Goal: Task Accomplishment & Management: Manage account settings

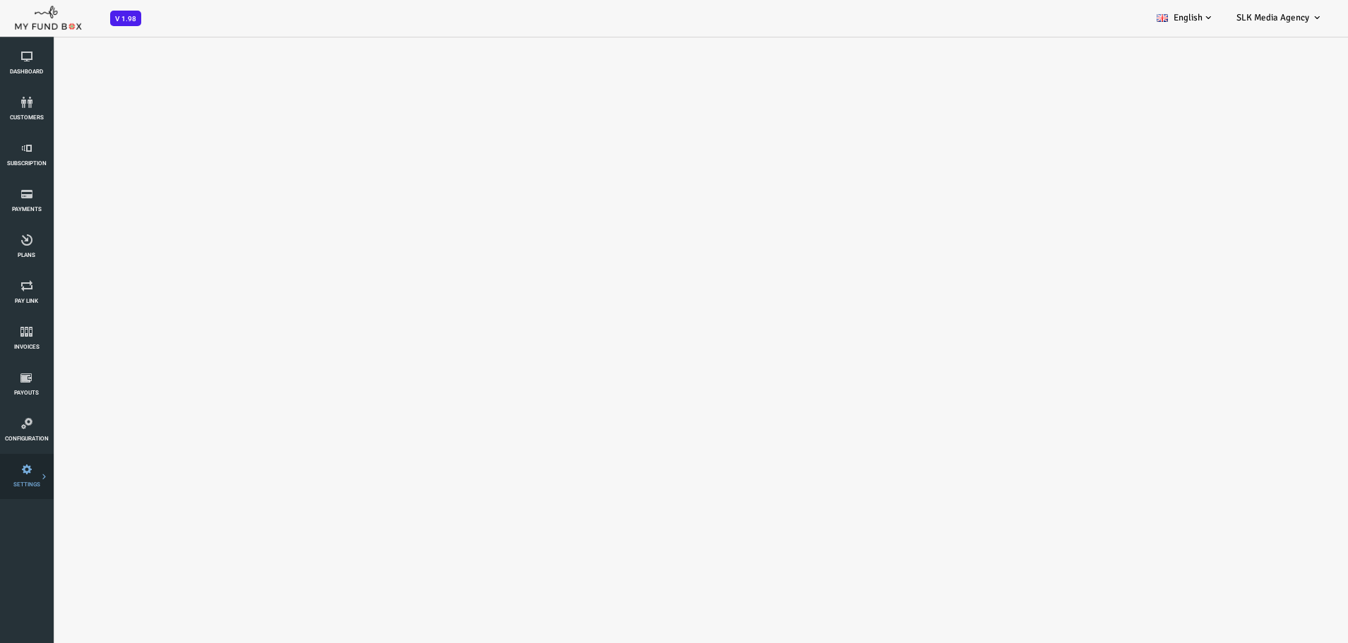
select select "100"
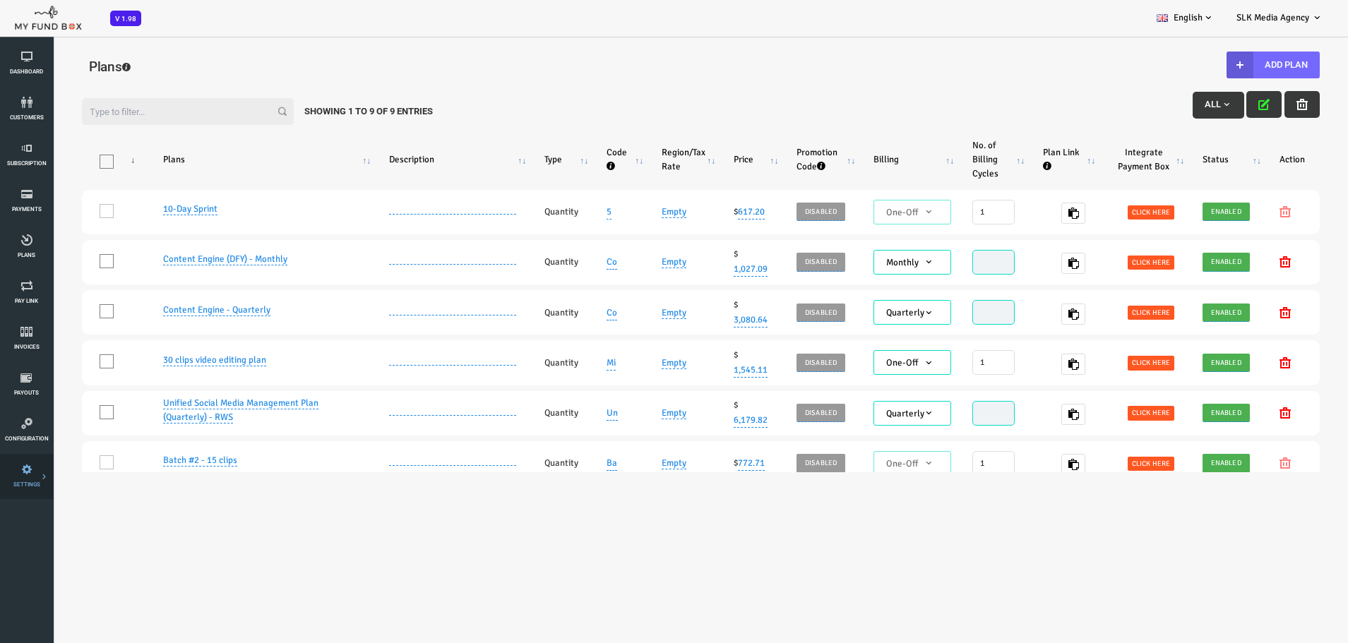
click at [27, 479] on link "SETTINGS" at bounding box center [26, 476] width 44 height 45
click at [8, 424] on icon at bounding box center [26, 423] width 44 height 11
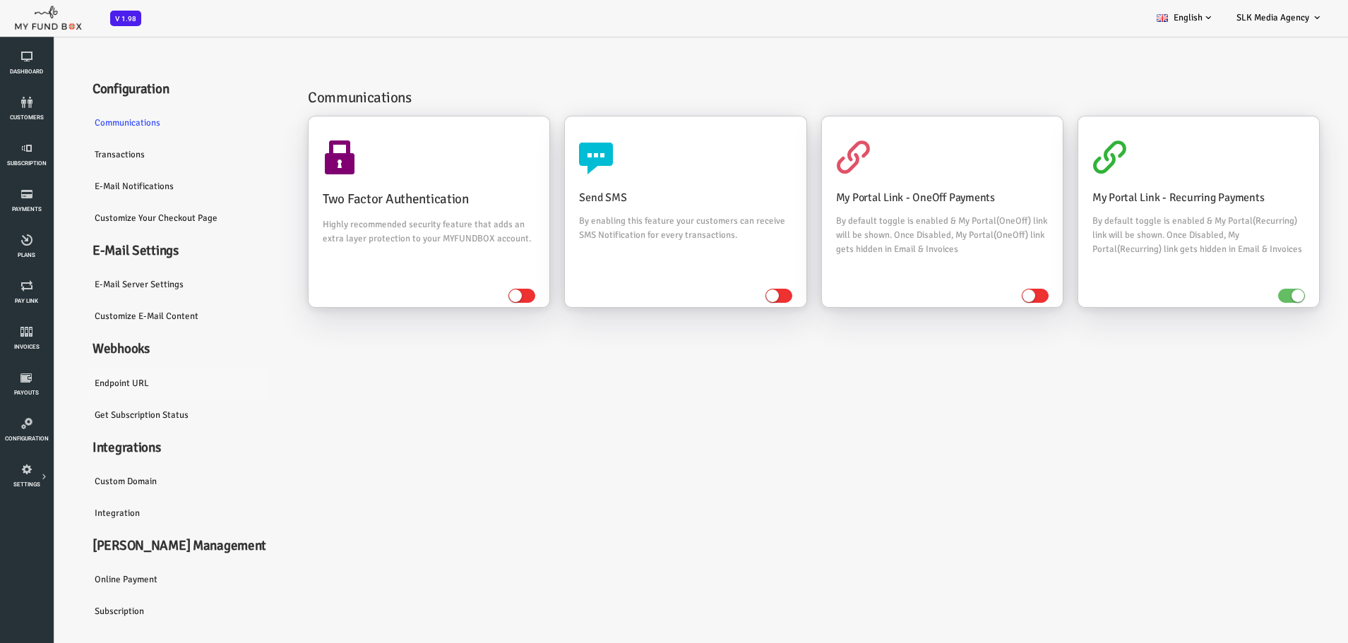
click at [66, 382] on link "Endpoint URL" at bounding box center [134, 383] width 212 height 32
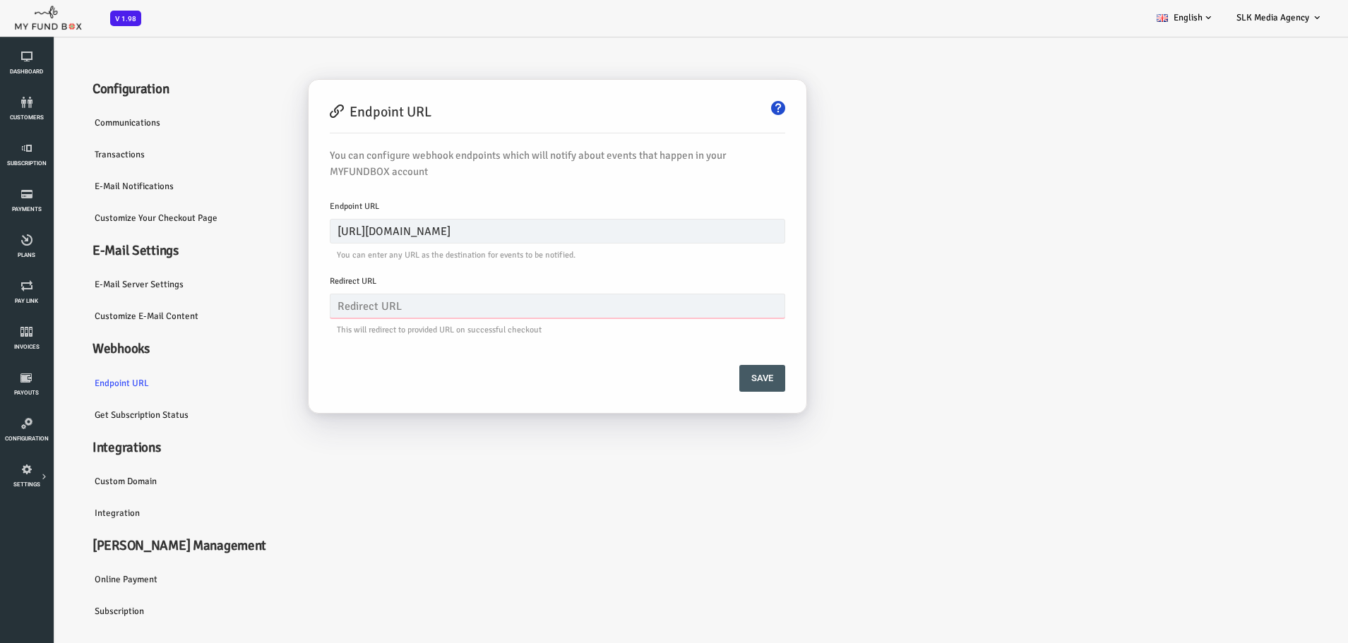
click at [304, 306] on input "text" at bounding box center [503, 306] width 455 height 25
click at [358, 512] on div "Communications Two Factor Authentication Highly recommended security feature th…" at bounding box center [753, 345] width 1026 height 563
click at [68, 482] on link "Custom Domain" at bounding box center [134, 481] width 212 height 32
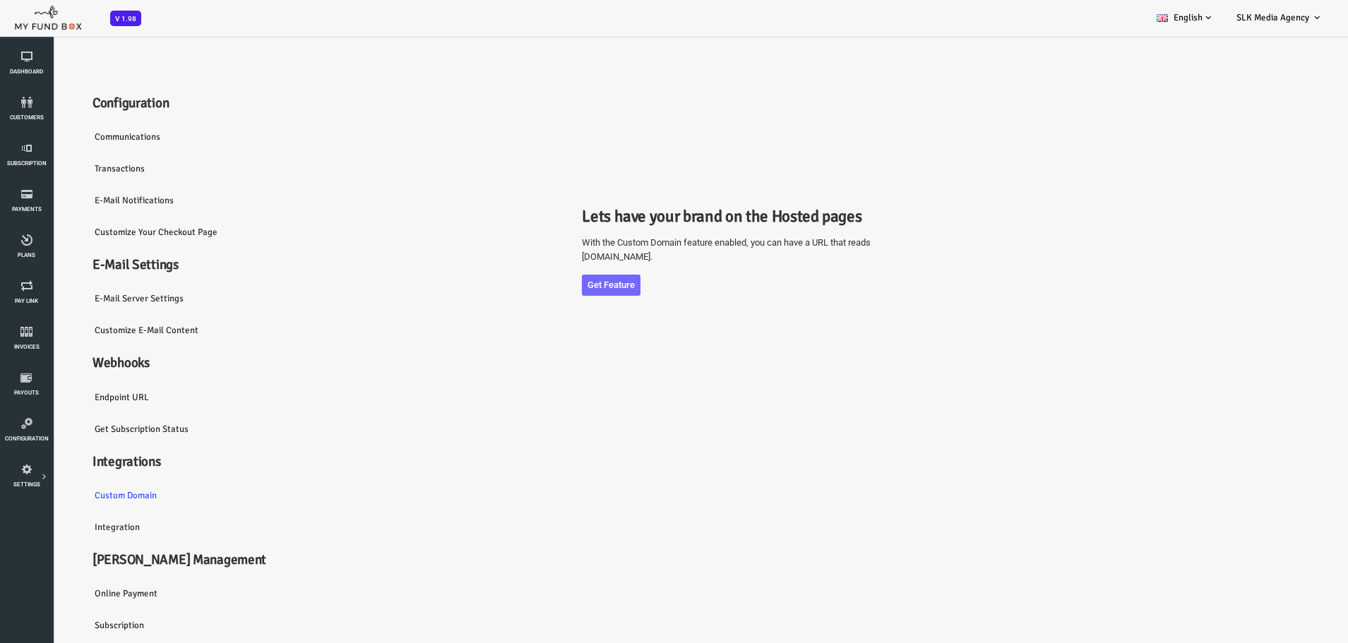
click at [54, 527] on link "Integration" at bounding box center [134, 527] width 212 height 32
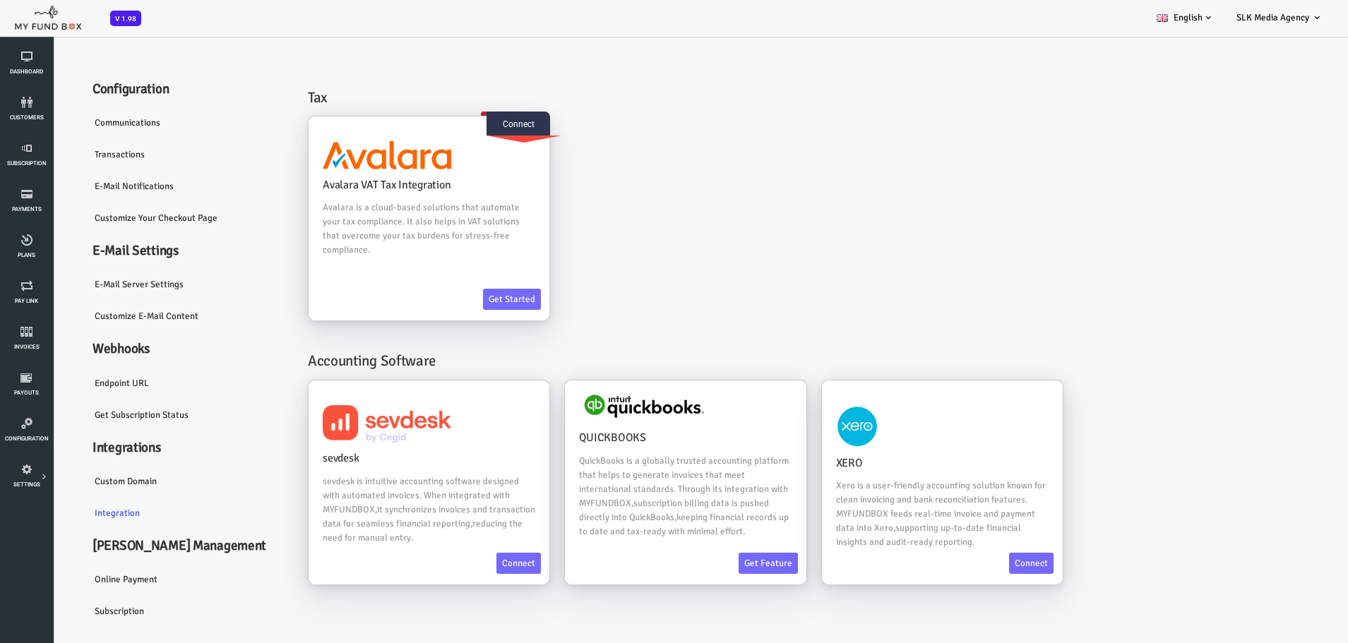
click at [816, 221] on div "Avalara VAT Tax Integration Avalara is a cloud-based solutions that automate yo…" at bounding box center [760, 226] width 1026 height 220
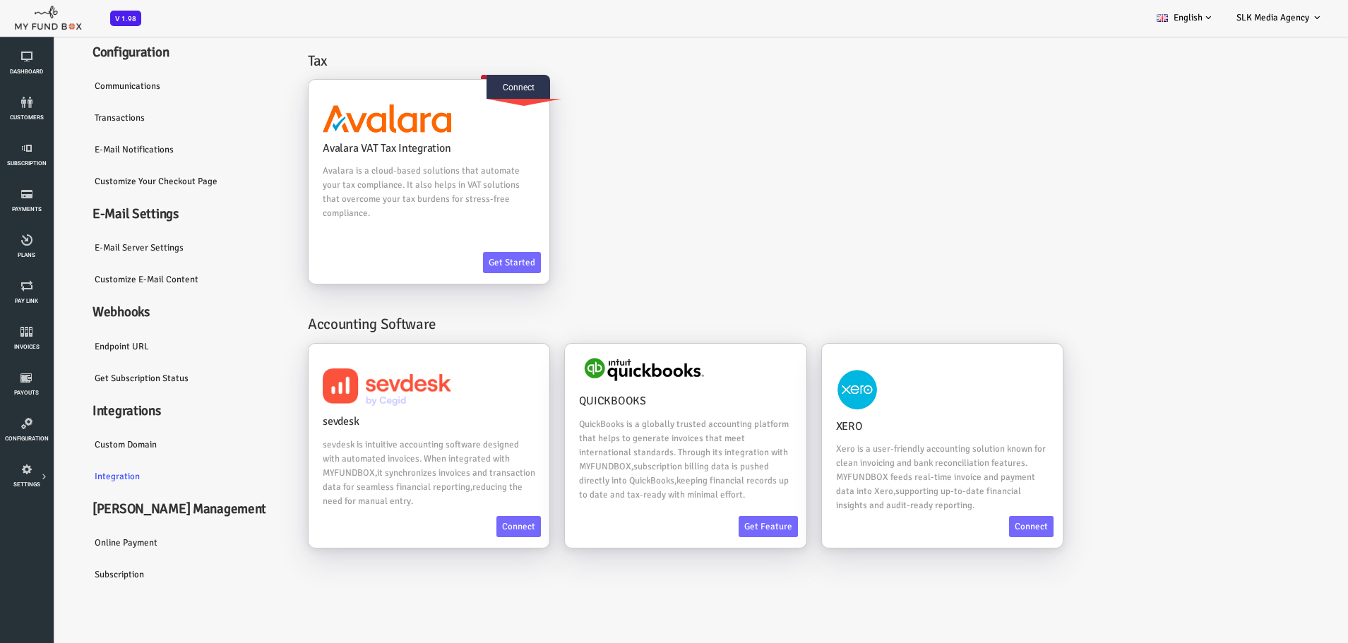
scroll to position [40, 0]
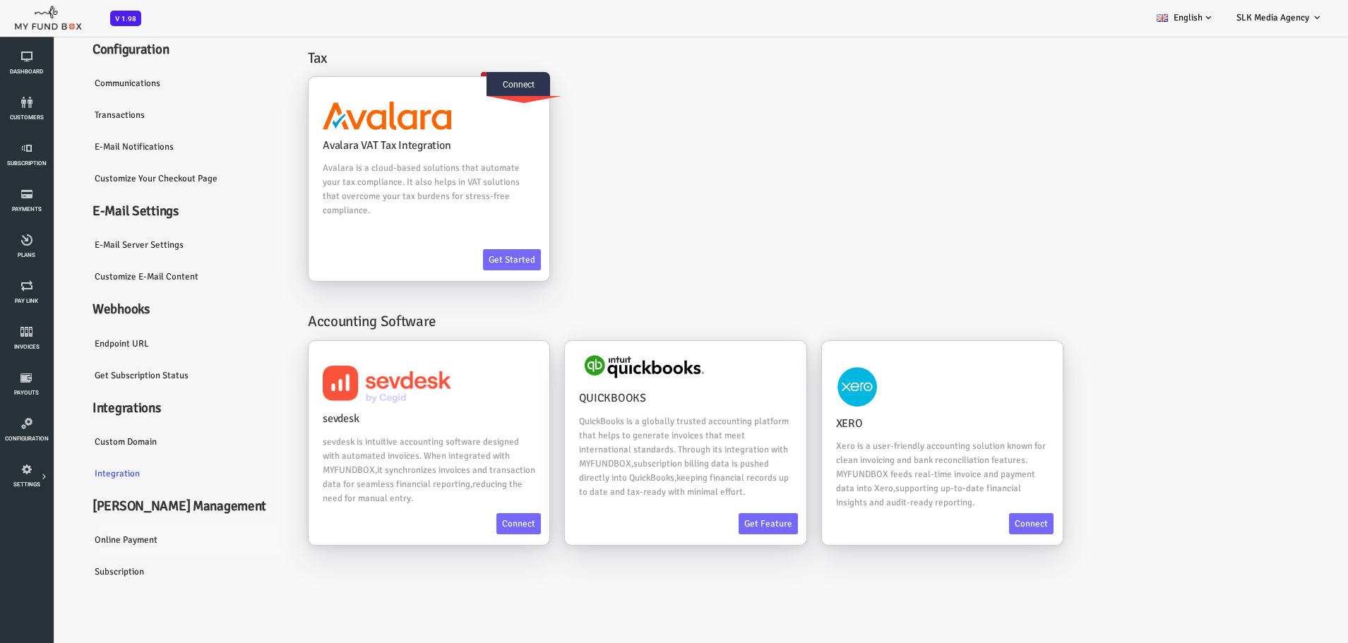
click at [78, 542] on link "Online payment" at bounding box center [134, 540] width 212 height 32
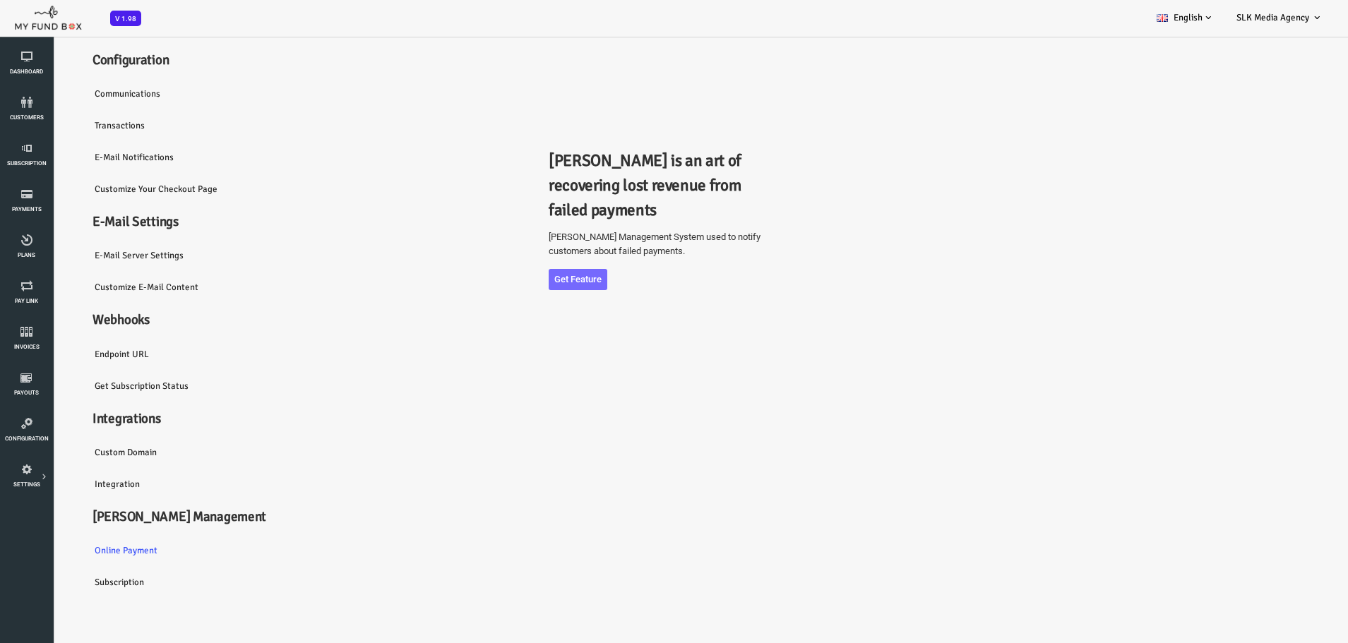
click at [64, 574] on link "Subscription" at bounding box center [134, 582] width 212 height 32
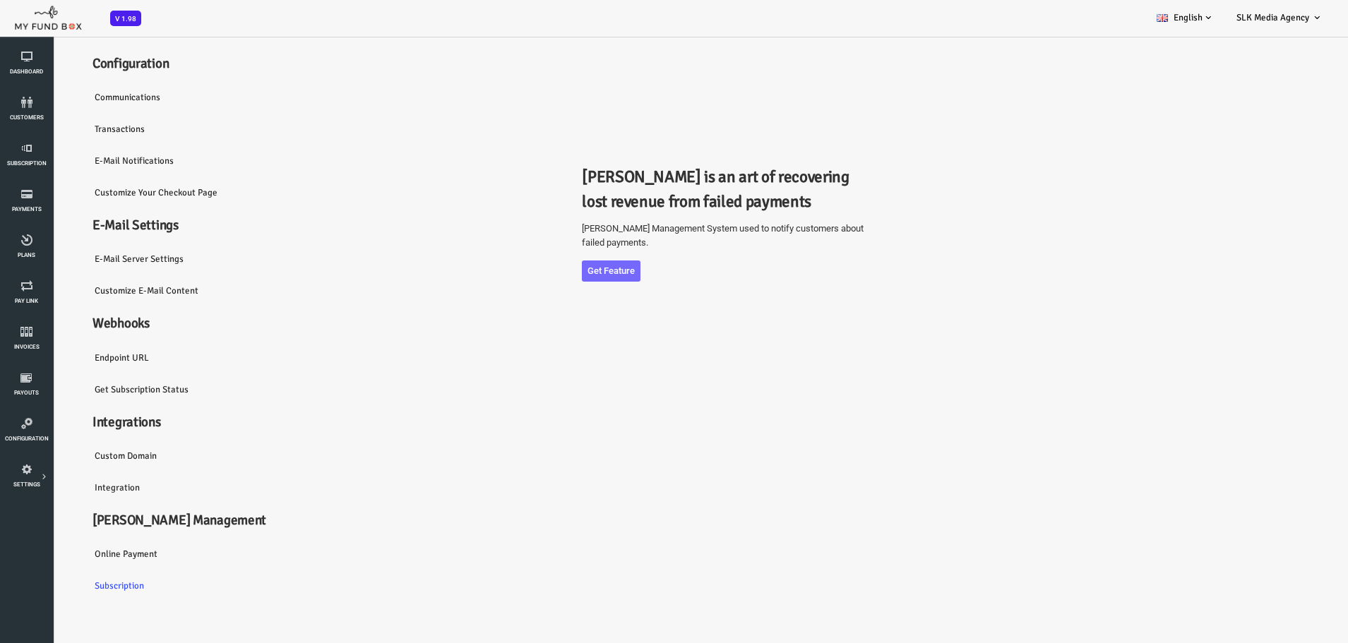
click at [66, 448] on link "Custom Domain" at bounding box center [134, 456] width 212 height 32
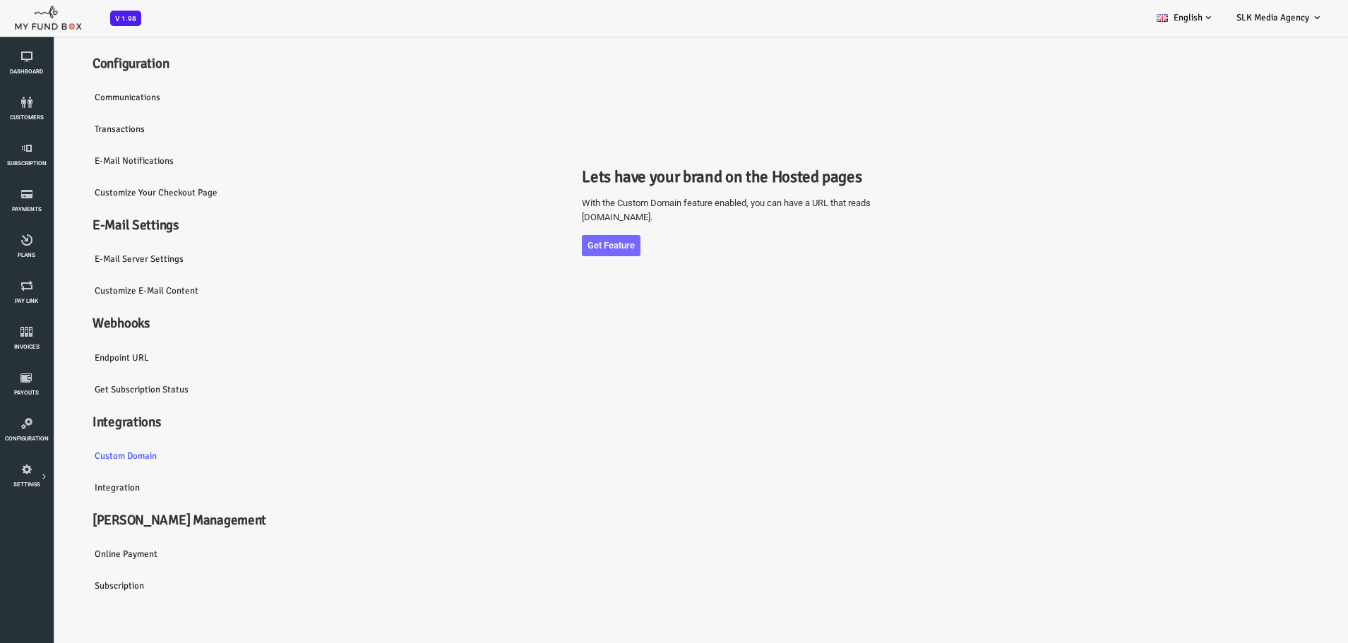
click at [72, 352] on link "Endpoint URL" at bounding box center [134, 358] width 212 height 32
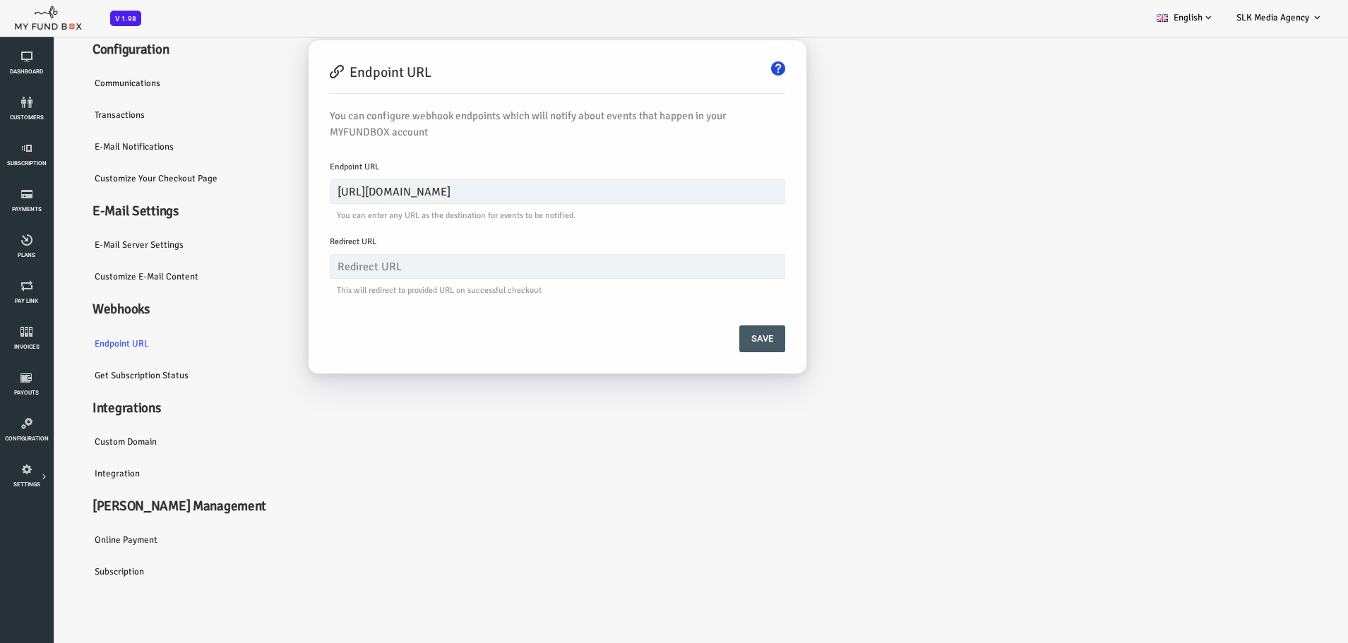
click at [105, 277] on link "Customize E-Mail Content" at bounding box center [134, 276] width 212 height 32
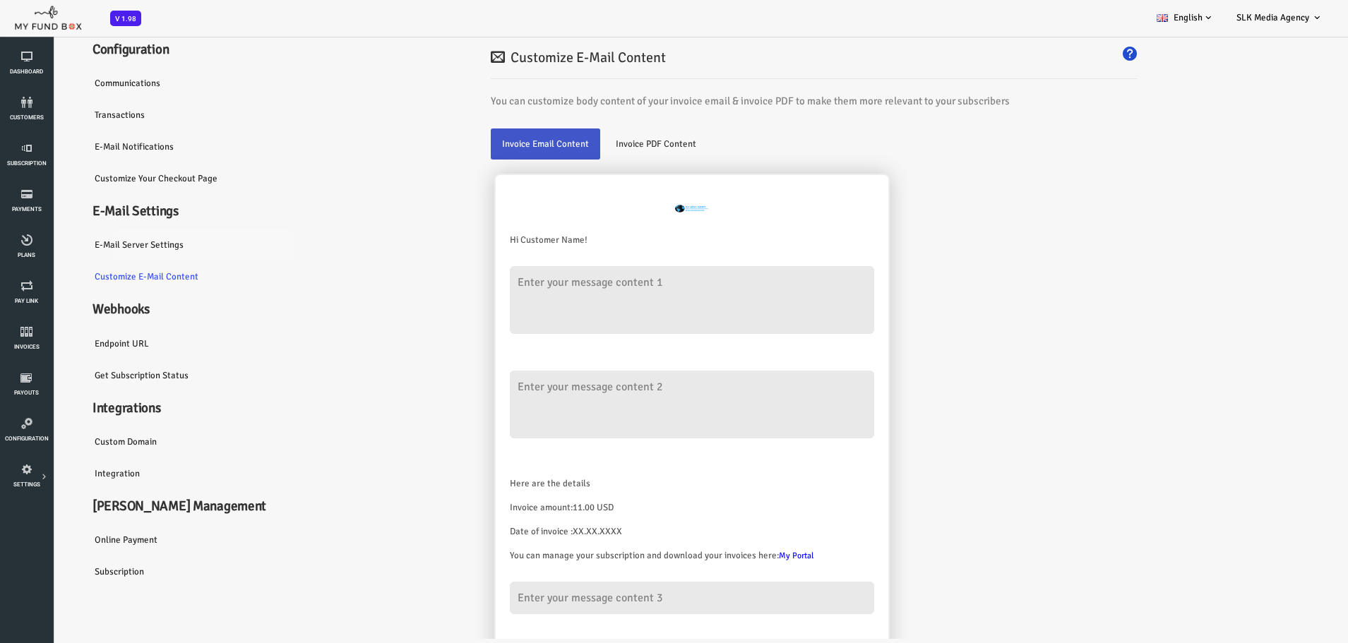
click at [91, 244] on link "E-Mail server settings" at bounding box center [134, 245] width 212 height 32
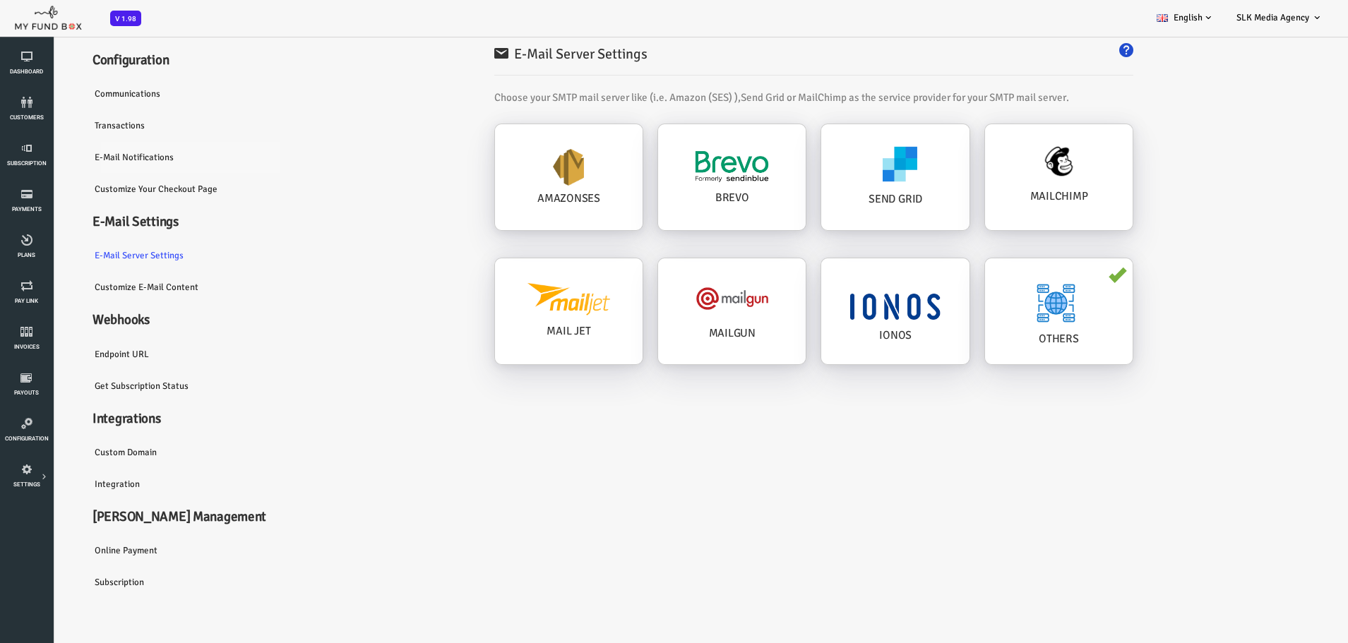
click at [78, 155] on link "E-Mail Notifications" at bounding box center [134, 157] width 212 height 32
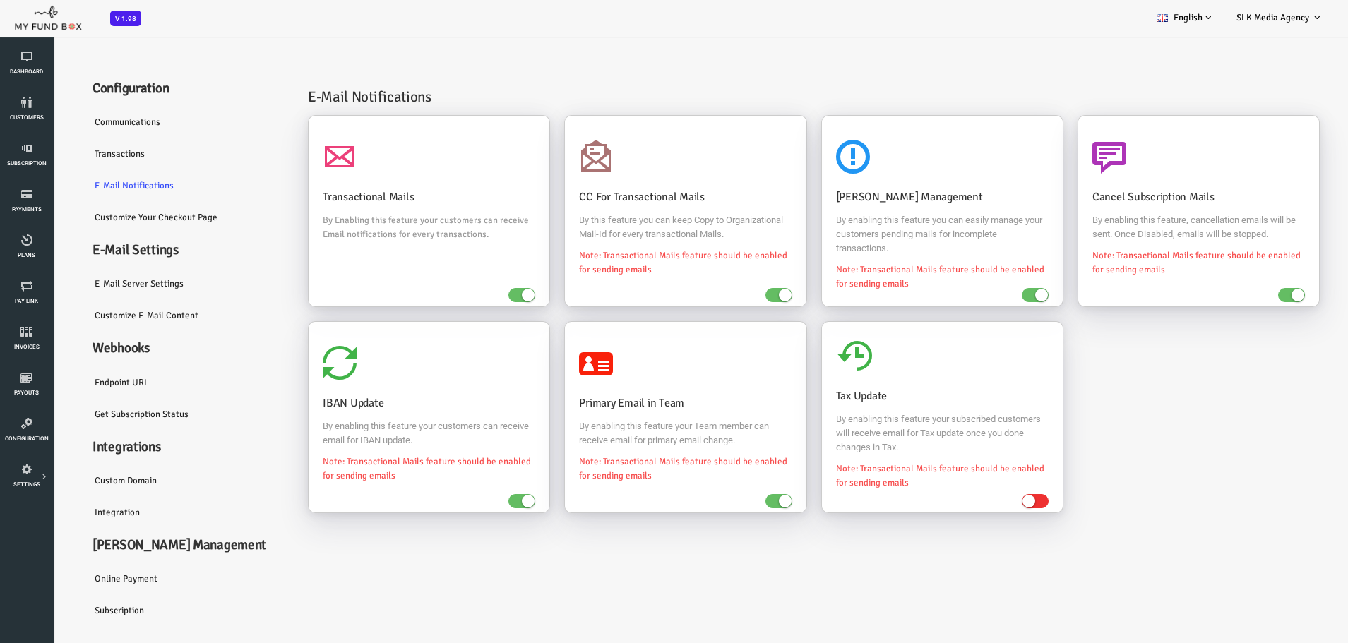
scroll to position [0, 0]
click at [81, 158] on link "Transactions" at bounding box center [134, 154] width 212 height 32
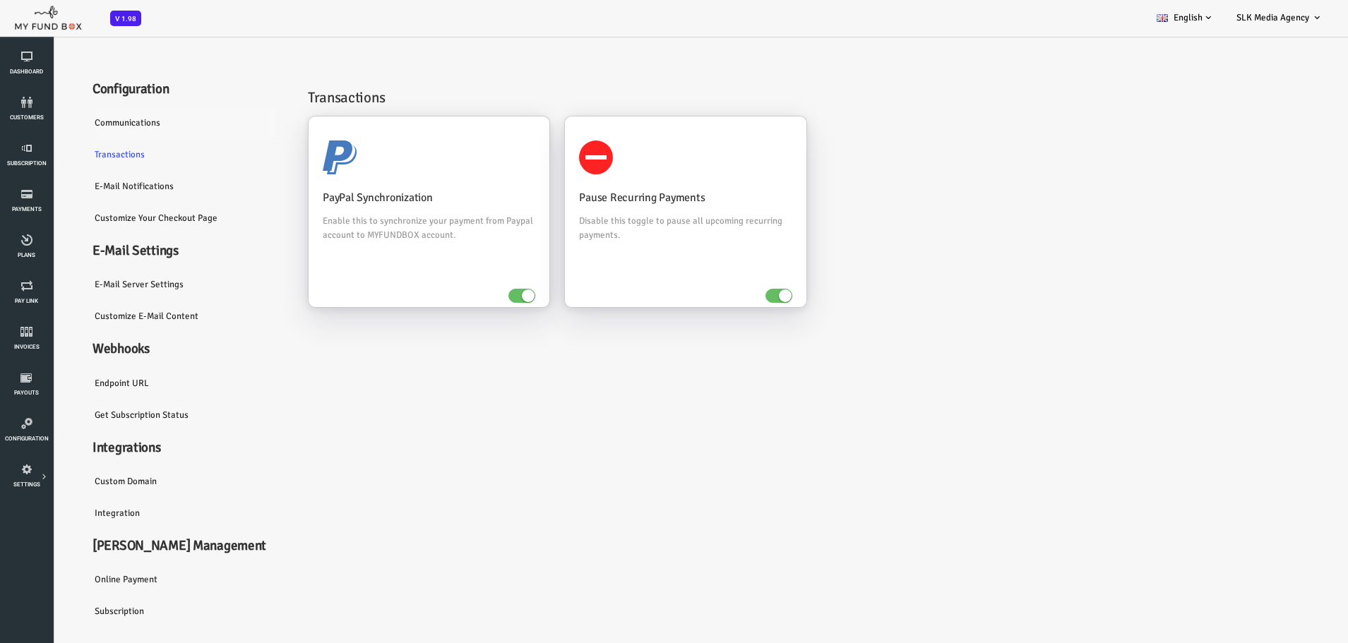
click at [73, 128] on link "Communications" at bounding box center [134, 123] width 212 height 32
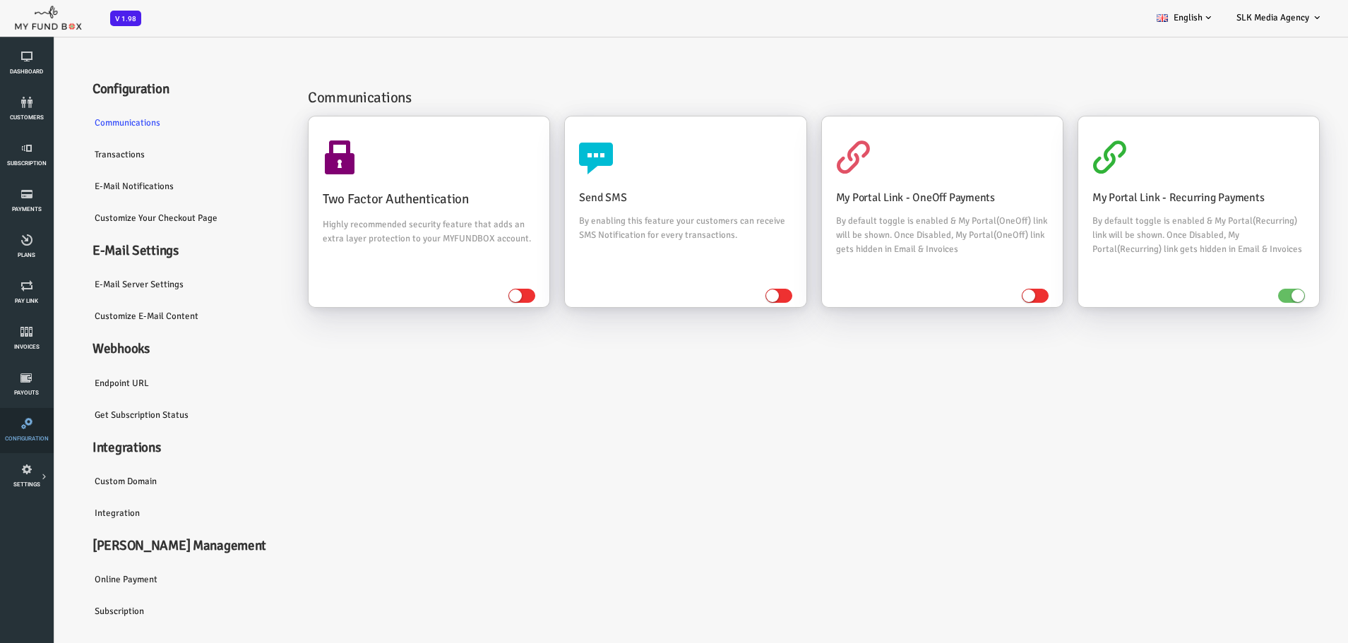
click at [18, 426] on icon at bounding box center [26, 423] width 44 height 11
click at [17, 472] on icon at bounding box center [26, 469] width 44 height 11
click at [0, 0] on icon at bounding box center [0, 0] width 0 height 0
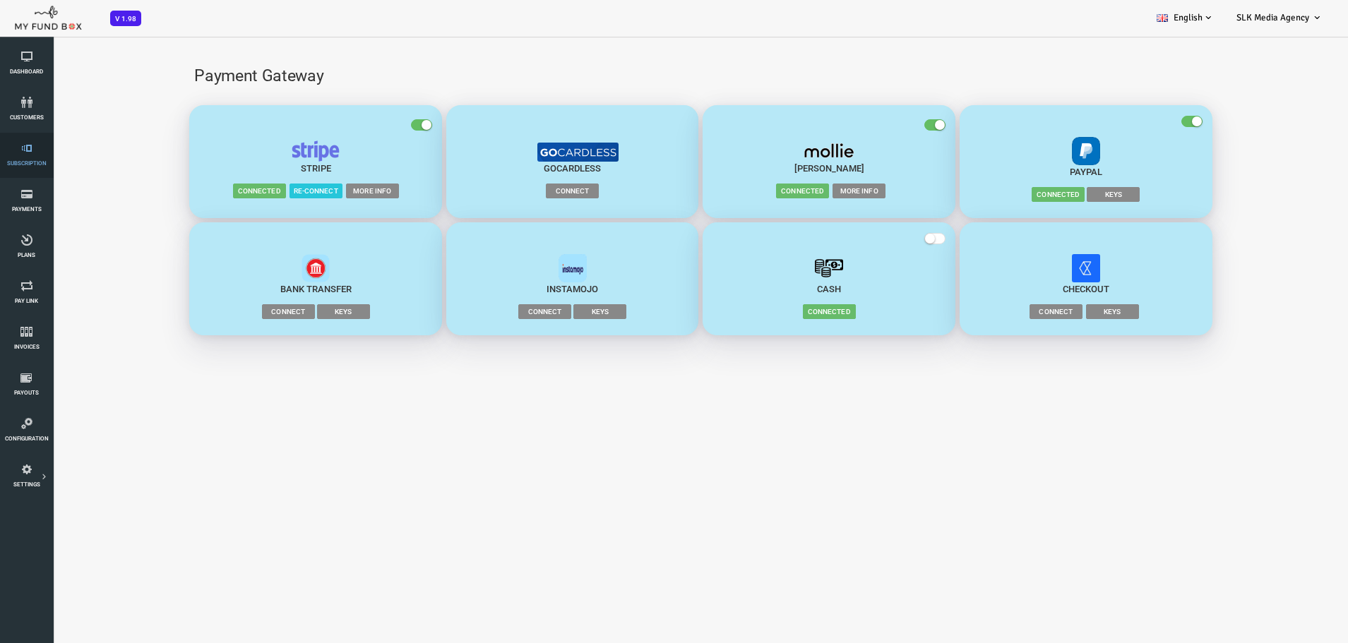
click at [30, 148] on icon at bounding box center [26, 148] width 44 height 11
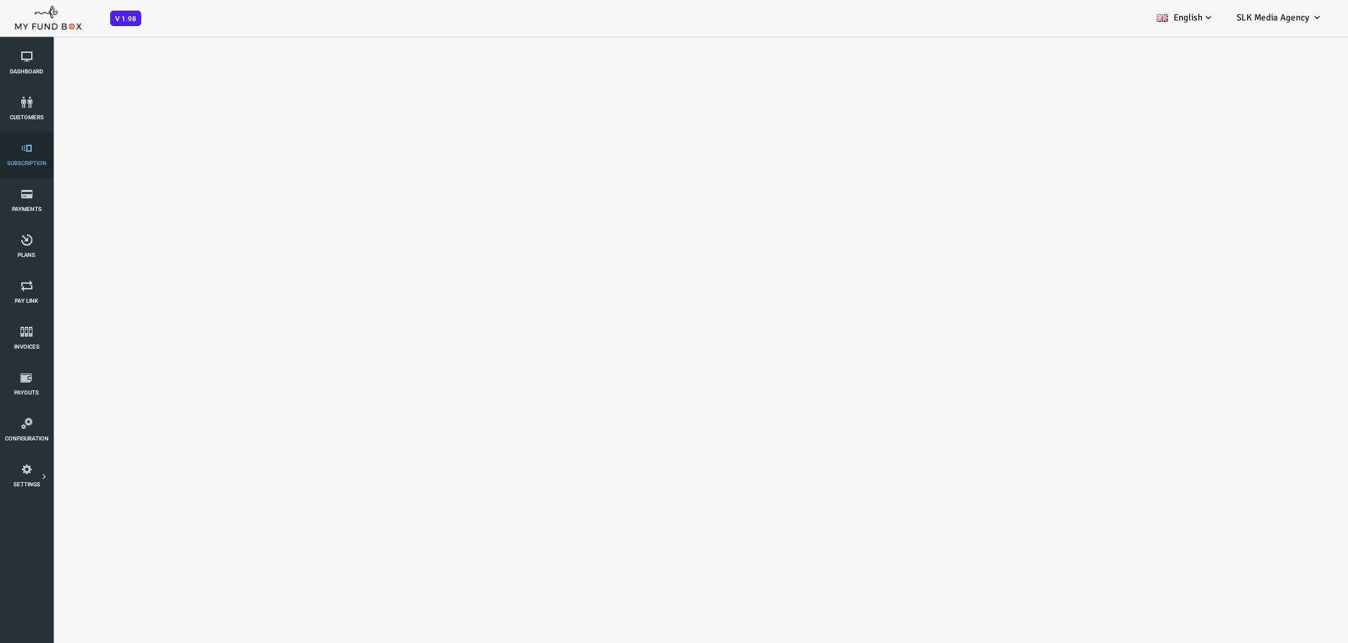
select select "100"
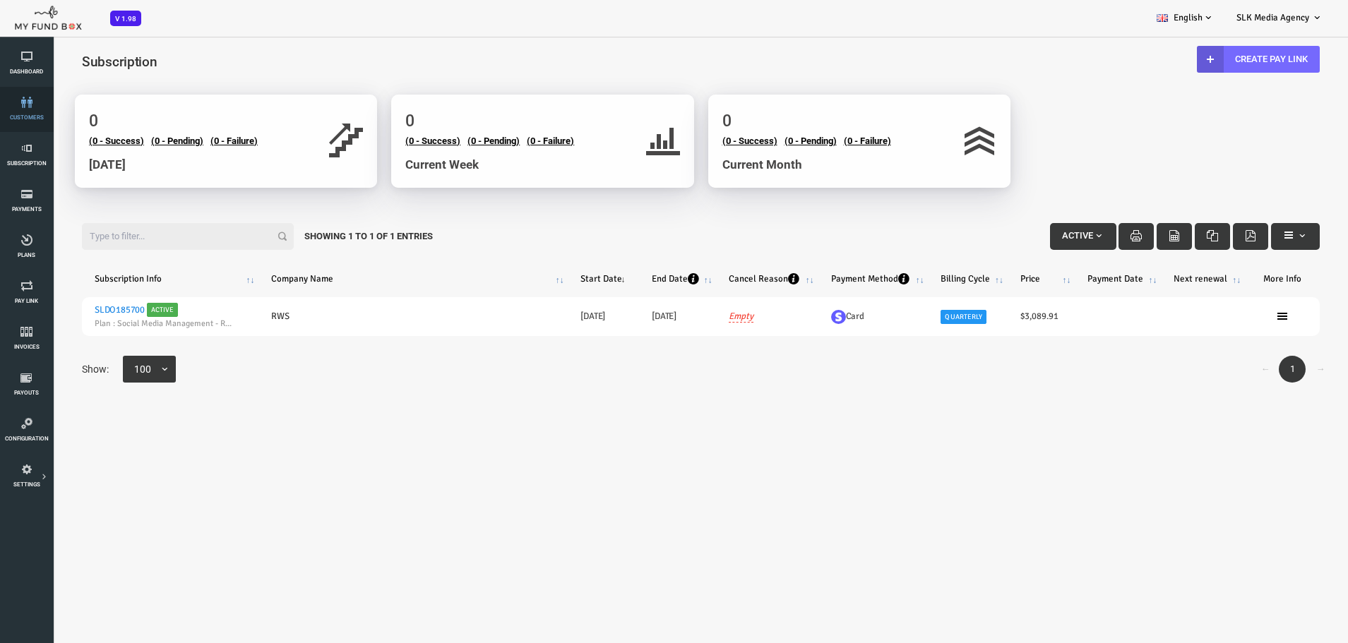
click at [0, 0] on span "customers" at bounding box center [0, 0] width 0 height 0
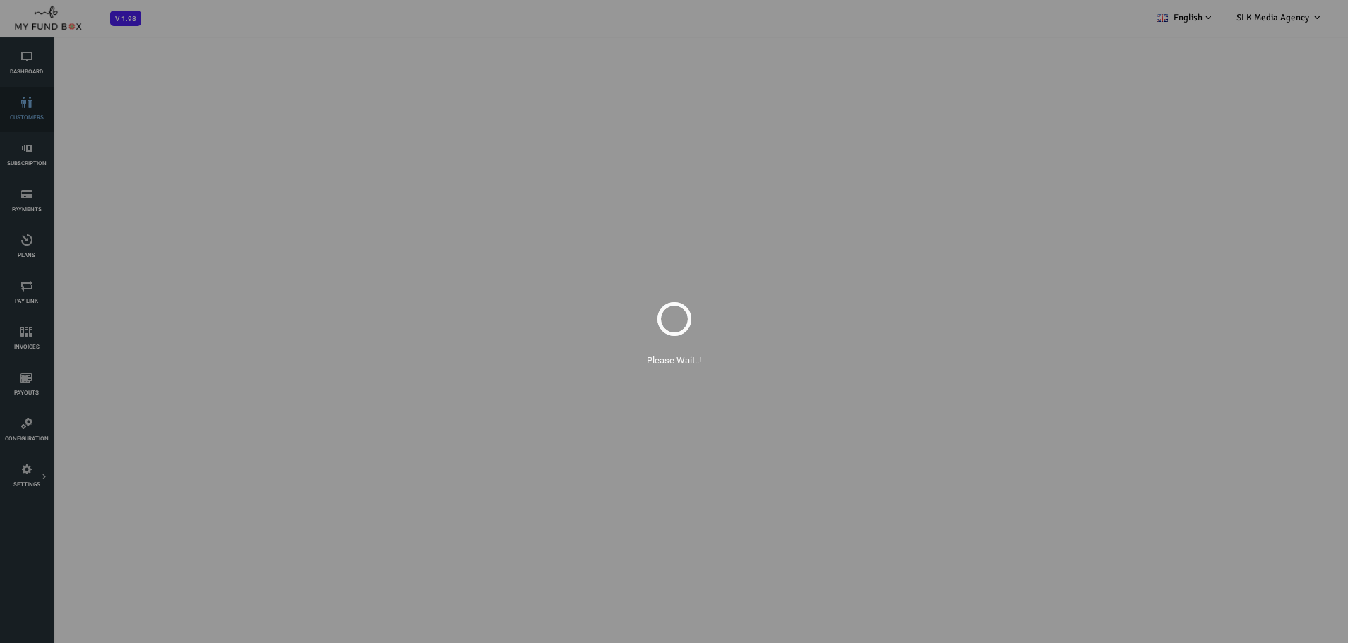
select select "100"
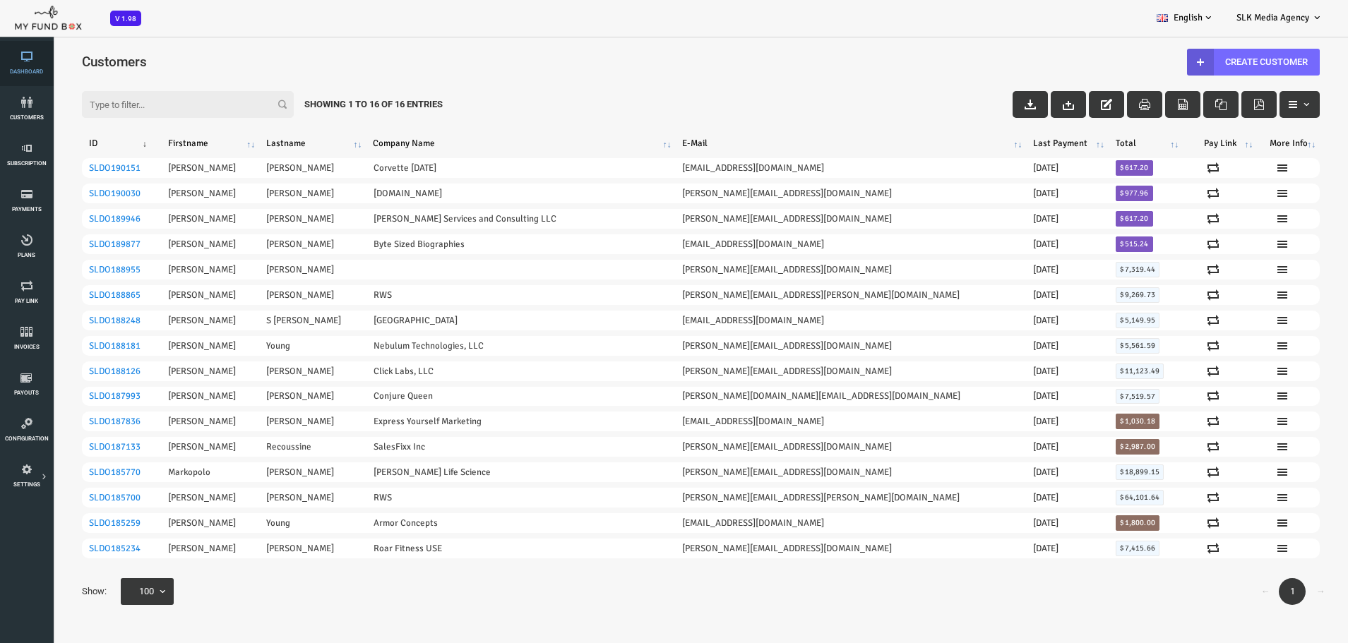
click at [27, 59] on icon at bounding box center [26, 56] width 44 height 11
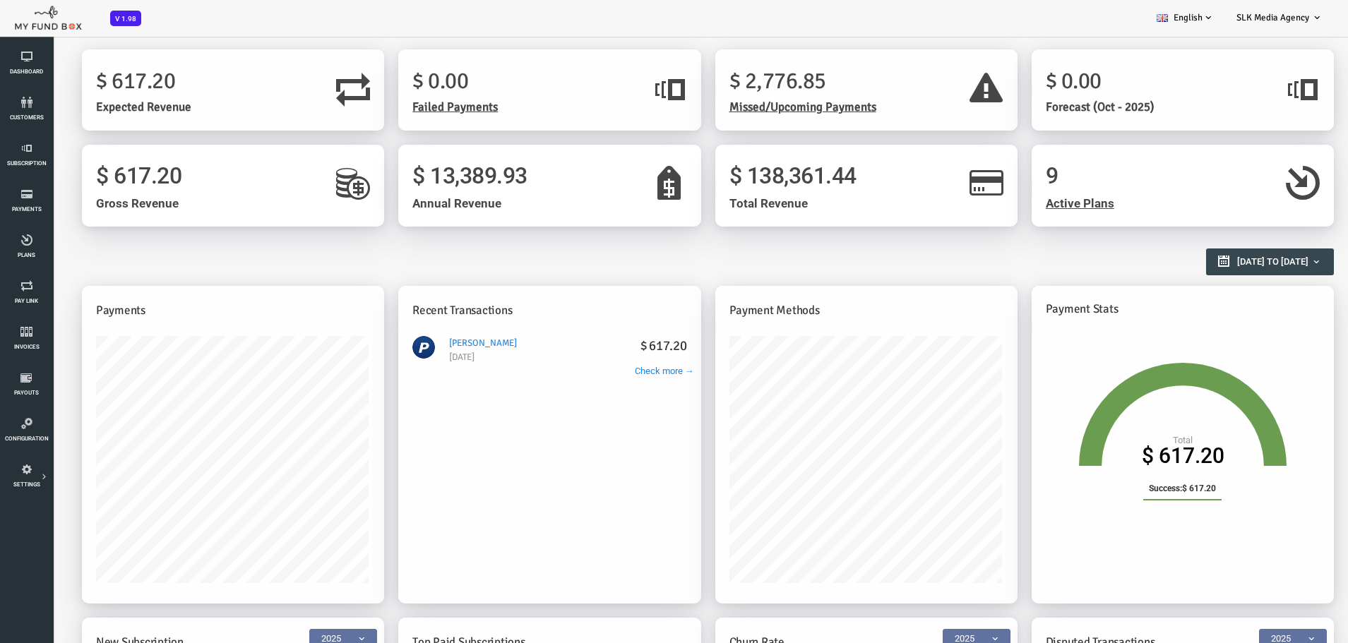
click at [1079, 470] on span "$ 617.20" at bounding box center [1072, 453] width 13 height 35
click at [517, 249] on h2 "Reports Overview" at bounding box center [646, 255] width 1237 height 25
